Goal: Transaction & Acquisition: Purchase product/service

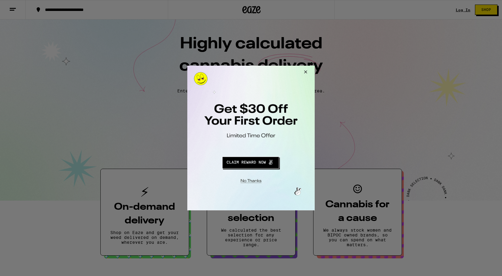
click at [254, 180] on button "Close Modal" at bounding box center [250, 179] width 124 height 9
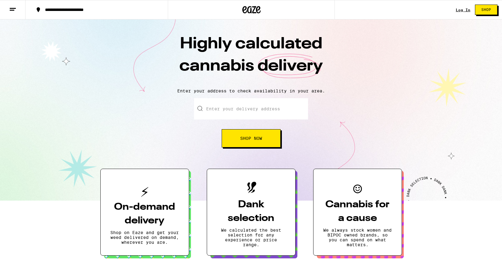
click at [461, 12] on div "Log In Shop" at bounding box center [478, 9] width 46 height 19
click at [460, 9] on link "Log In" at bounding box center [462, 10] width 15 height 4
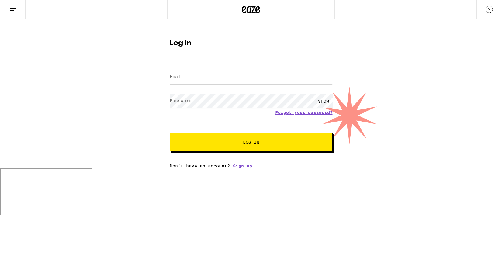
click at [189, 74] on input "Email" at bounding box center [251, 77] width 163 height 14
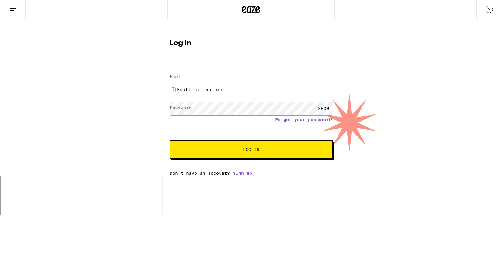
type input "[EMAIL_ADDRESS][DOMAIN_NAME]"
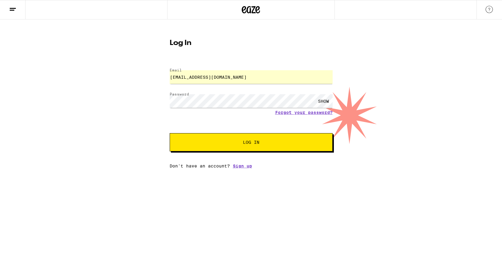
click at [215, 143] on span "Log In" at bounding box center [251, 142] width 114 height 4
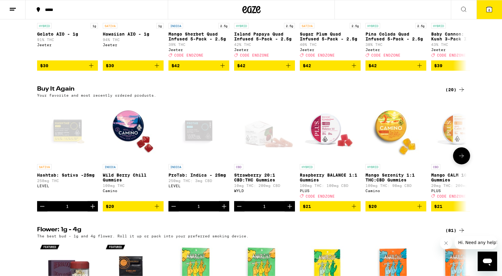
scroll to position [286, 0]
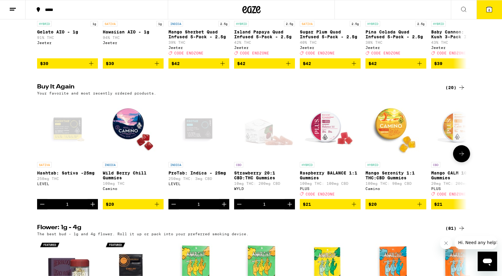
click at [245, 180] on p "Strawberry 20:1 CBD:THC Gummies" at bounding box center [264, 175] width 61 height 10
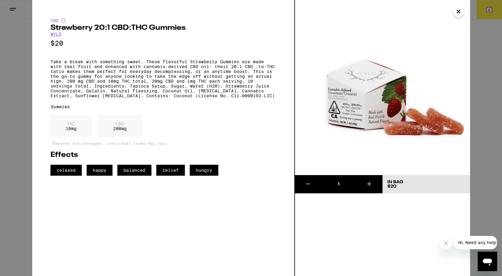
click at [458, 15] on icon "Close" at bounding box center [457, 11] width 7 height 9
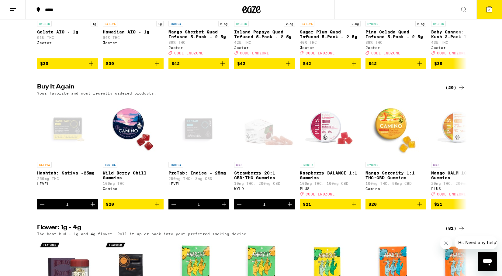
click at [491, 11] on icon at bounding box center [488, 9] width 5 height 5
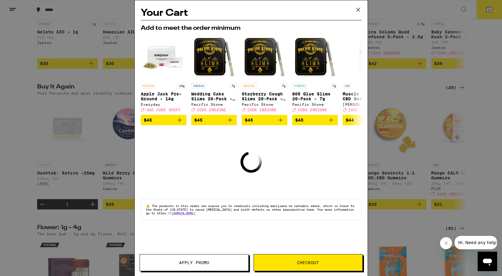
click at [360, 7] on icon at bounding box center [357, 9] width 9 height 9
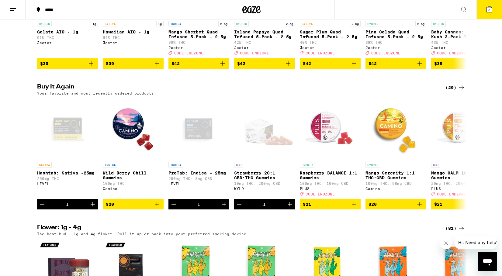
click at [490, 9] on span "6" at bounding box center [489, 10] width 2 height 4
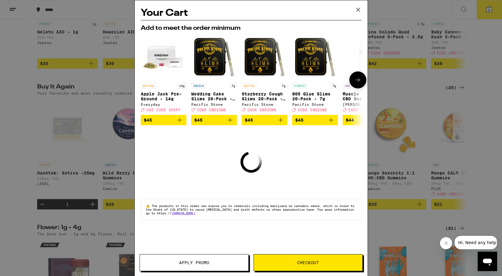
click at [357, 83] on icon at bounding box center [357, 79] width 7 height 7
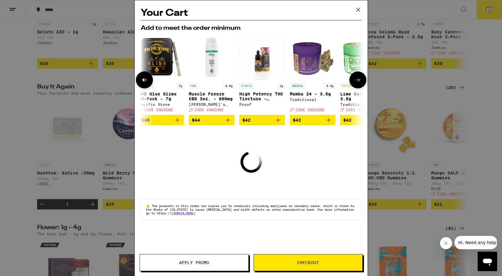
scroll to position [0, 154]
click at [357, 83] on icon at bounding box center [357, 79] width 7 height 7
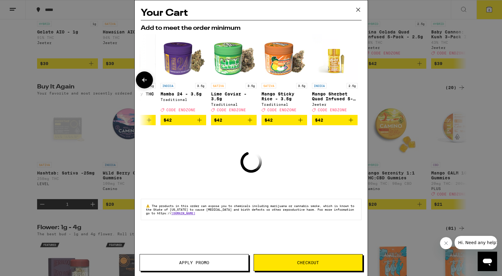
scroll to position [0, 284]
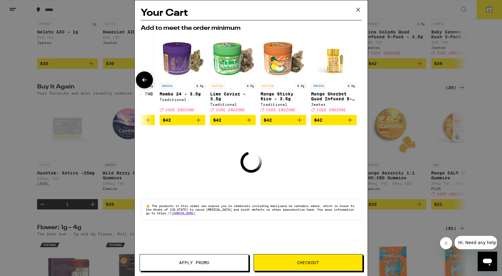
click at [357, 83] on div at bounding box center [357, 79] width 17 height 17
click at [355, 12] on icon at bounding box center [357, 9] width 9 height 9
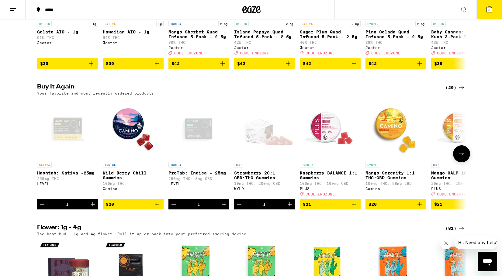
click at [289, 206] on icon "Increment" at bounding box center [289, 204] width 4 height 4
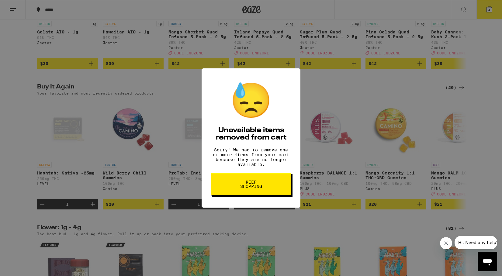
click at [240, 187] on span "Keep Shopping" at bounding box center [250, 184] width 31 height 9
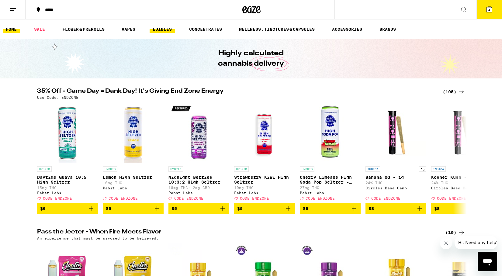
click at [169, 28] on link "EDIBLES" at bounding box center [161, 29] width 25 height 7
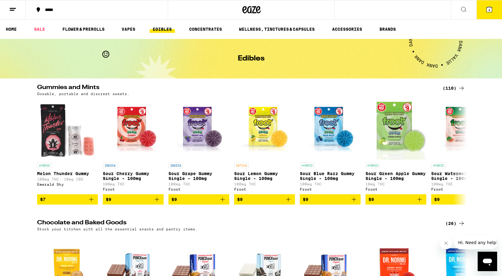
click at [451, 87] on div "(110)" at bounding box center [453, 87] width 22 height 7
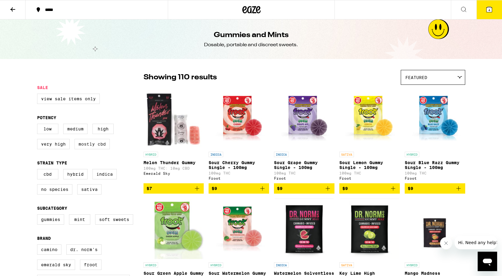
click at [79, 149] on label "Mostly CBD" at bounding box center [91, 144] width 35 height 10
click at [39, 125] on input "Mostly CBD" at bounding box center [38, 125] width 0 height 0
checkbox input "true"
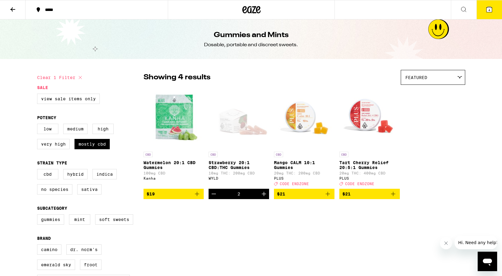
click at [230, 130] on div "Open page for Strawberry 20:1 CBD:THC Gummies from WYLD" at bounding box center [238, 118] width 60 height 61
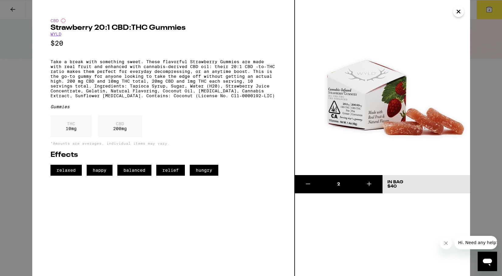
click at [457, 14] on icon "Close" at bounding box center [457, 11] width 7 height 9
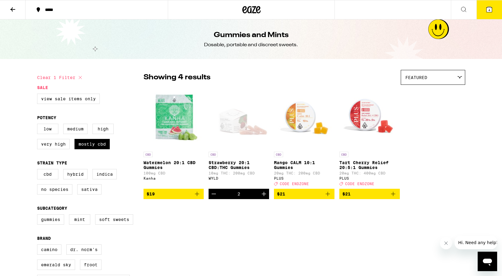
click at [213, 197] on icon "Decrement" at bounding box center [213, 193] width 7 height 7
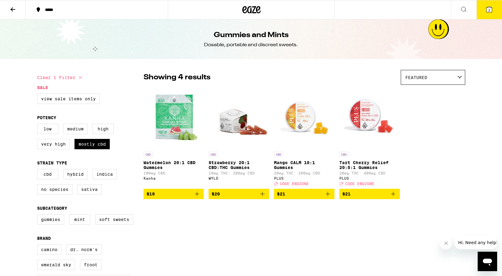
click at [235, 122] on img "Open page for Strawberry 20:1 CBD:THC Gummies from WYLD" at bounding box center [238, 118] width 60 height 61
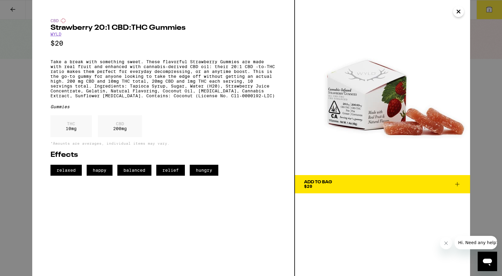
click at [459, 186] on icon at bounding box center [456, 183] width 7 height 7
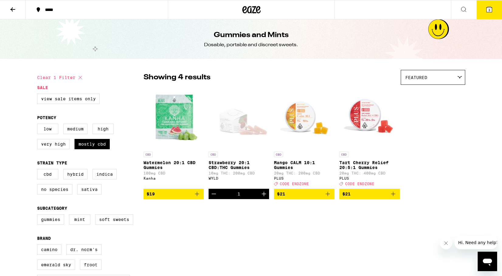
click at [492, 9] on button "3" at bounding box center [489, 9] width 26 height 19
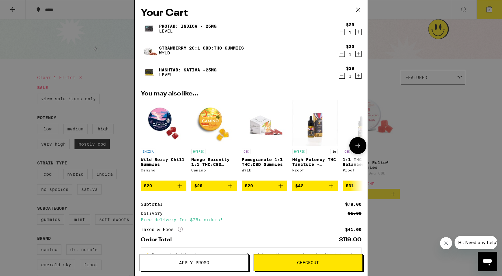
click at [180, 188] on icon "Add to bag" at bounding box center [179, 185] width 7 height 7
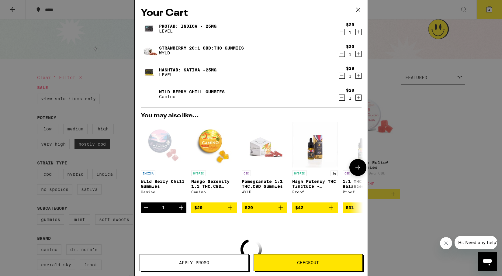
click at [180, 188] on p "Wild Berry Chill Gummies" at bounding box center [164, 184] width 46 height 10
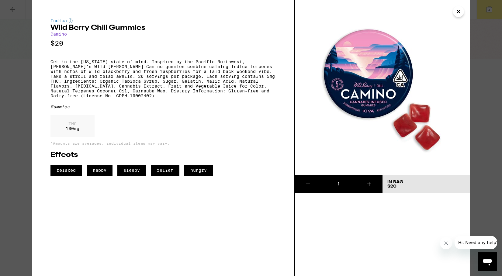
click at [373, 187] on button at bounding box center [369, 184] width 26 height 18
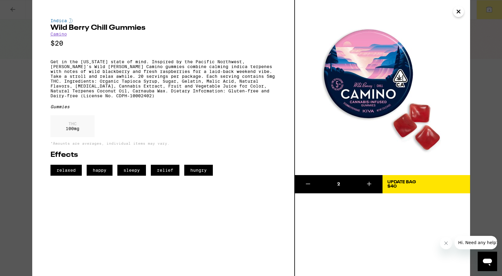
click at [415, 180] on div "Update Bag" at bounding box center [401, 182] width 29 height 4
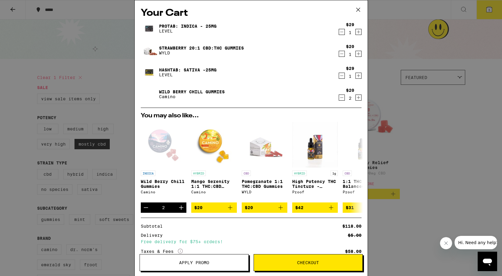
click at [175, 48] on link "Strawberry 20:1 CBD:THC Gummies" at bounding box center [201, 48] width 85 height 5
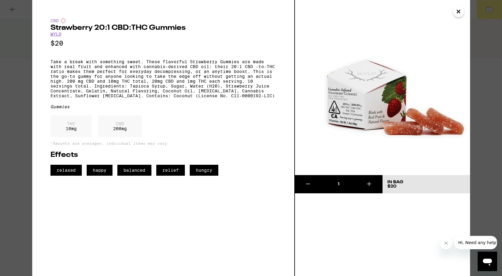
click at [455, 13] on icon "Close" at bounding box center [457, 11] width 7 height 9
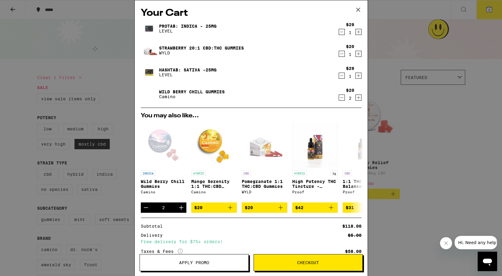
click at [358, 9] on icon at bounding box center [357, 9] width 9 height 9
